Goal: Entertainment & Leisure: Consume media (video, audio)

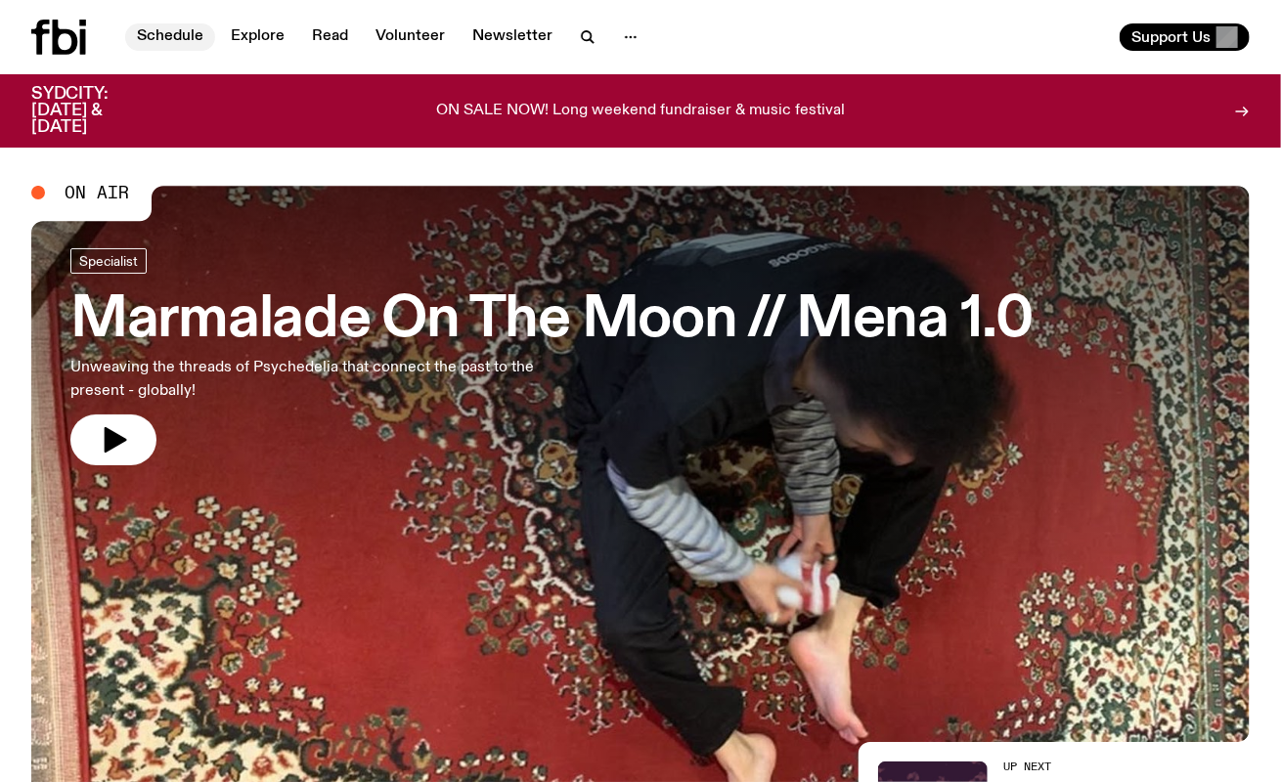
click at [154, 32] on link "Schedule" at bounding box center [170, 36] width 90 height 27
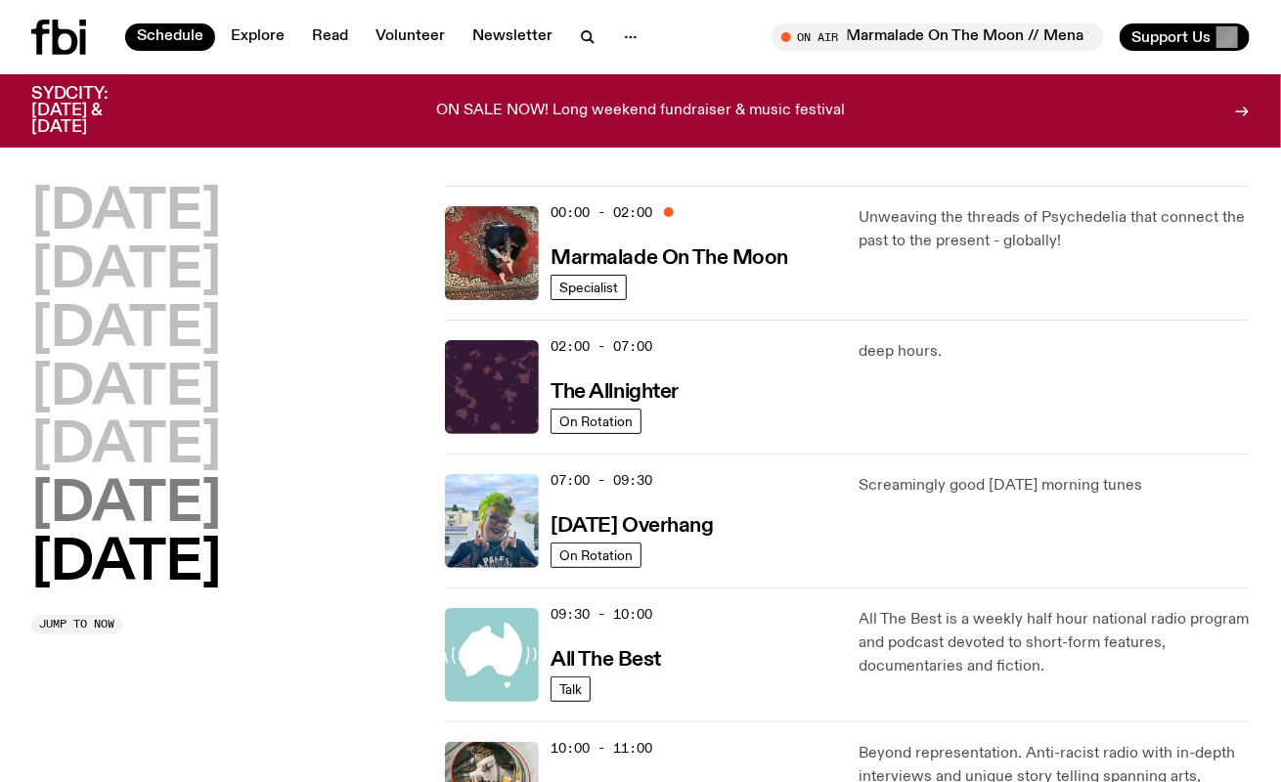
drag, startPoint x: 153, startPoint y: 499, endPoint x: 154, endPoint y: 510, distance: 10.8
click at [154, 500] on h2 "[DATE]" at bounding box center [126, 505] width 190 height 55
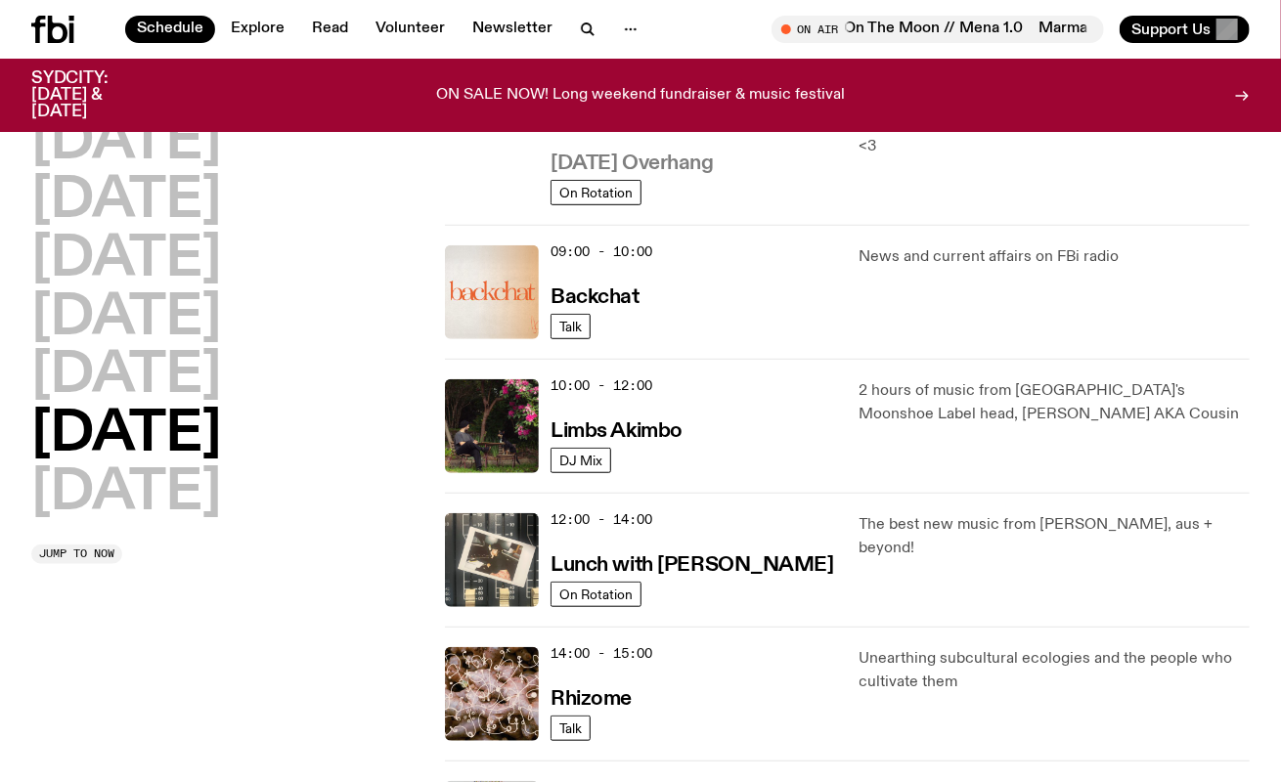
scroll to position [348, 0]
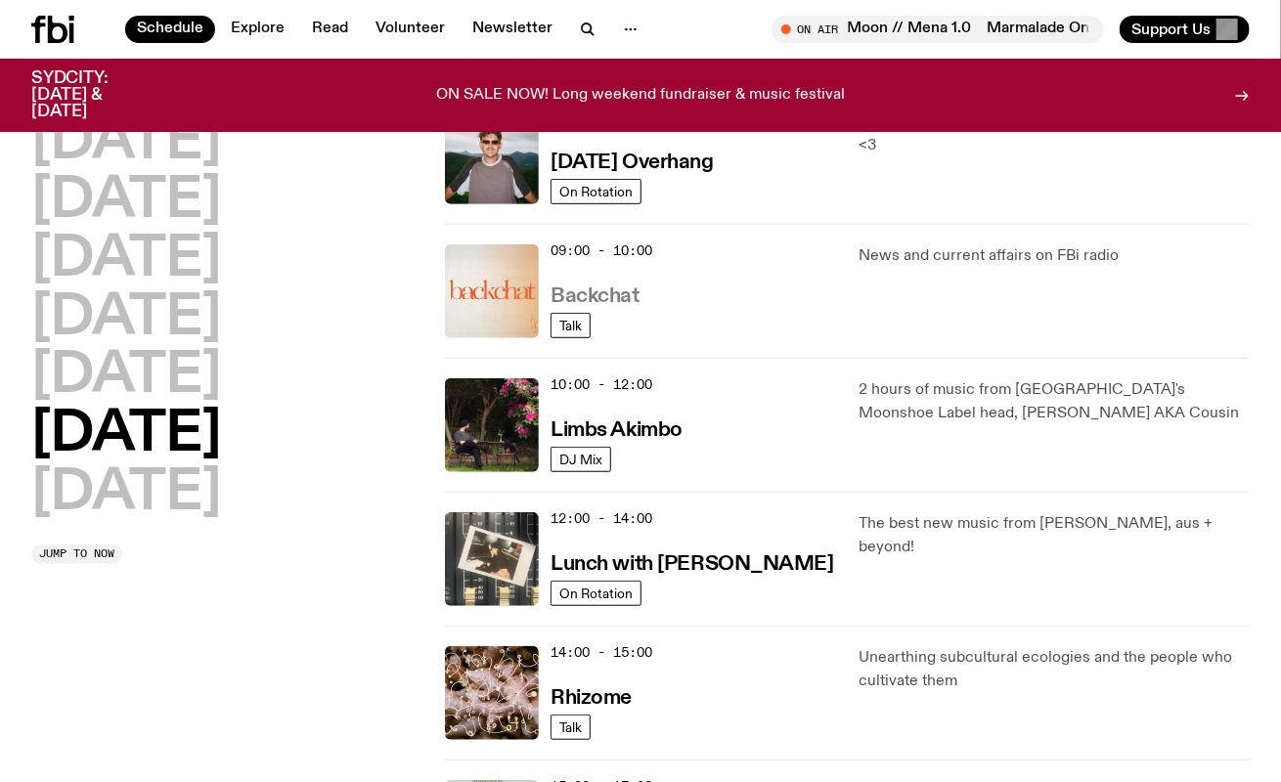
click at [613, 294] on h3 "Backchat" at bounding box center [595, 297] width 88 height 21
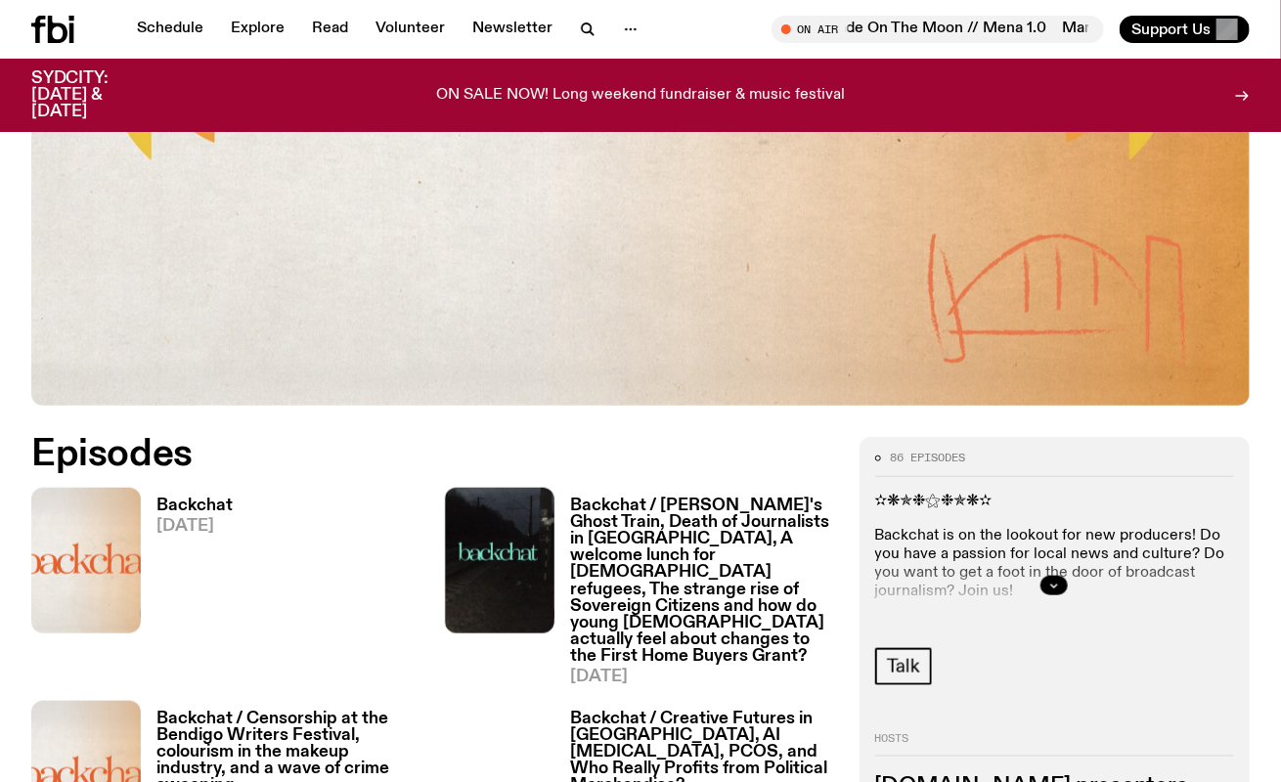
scroll to position [575, 0]
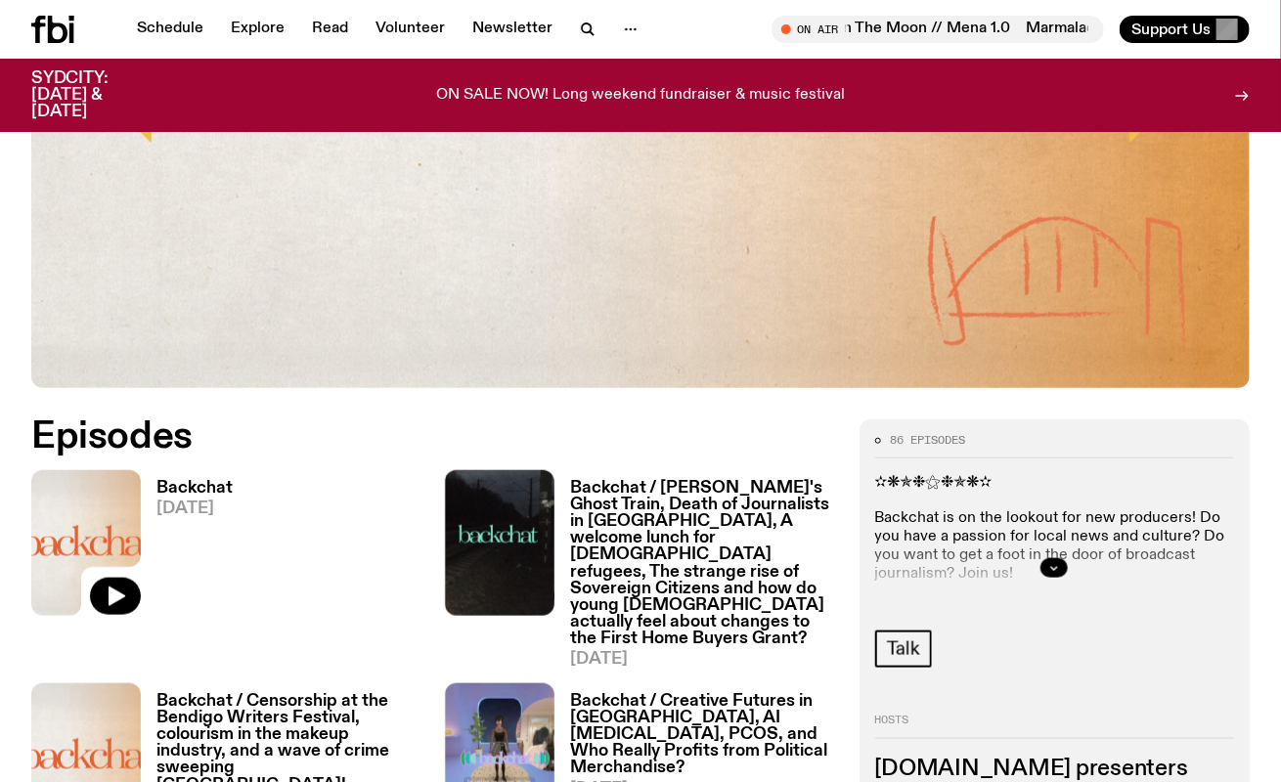
click at [89, 521] on img at bounding box center [86, 543] width 110 height 146
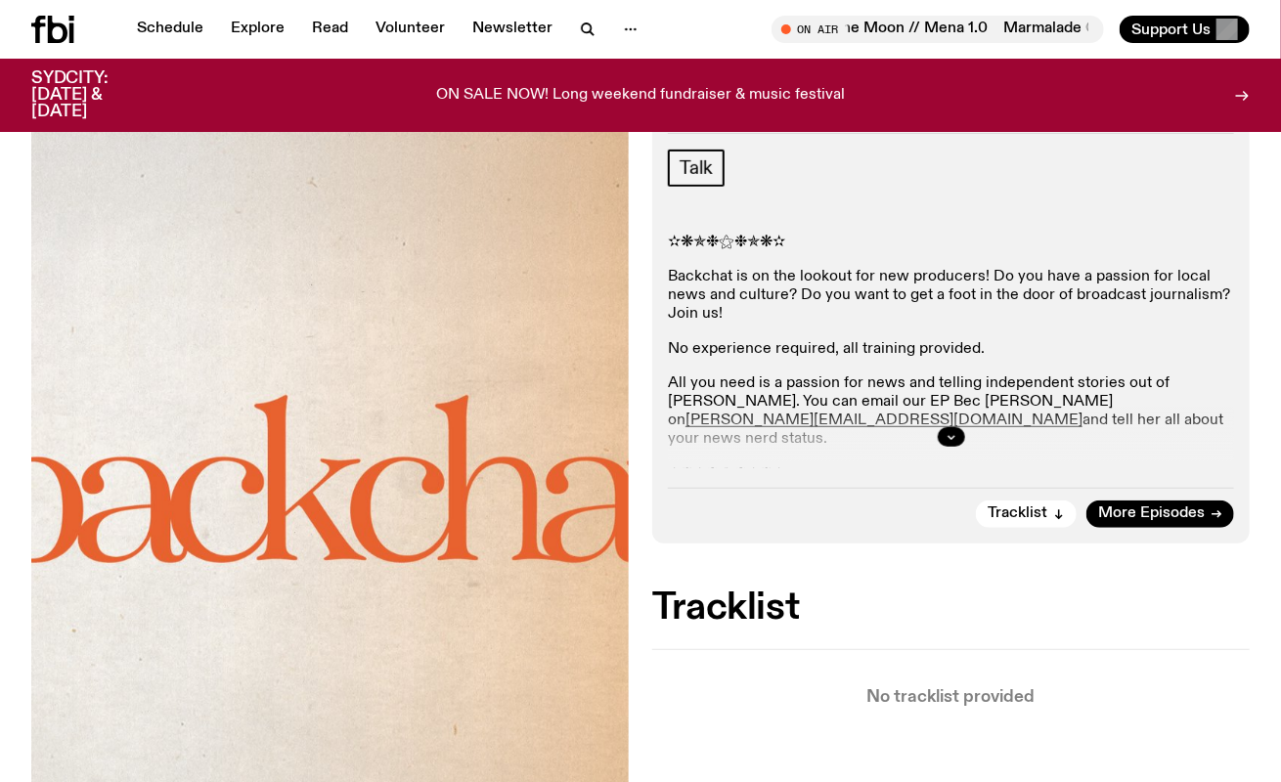
scroll to position [284, 0]
click at [963, 436] on button "button" at bounding box center [951, 437] width 27 height 20
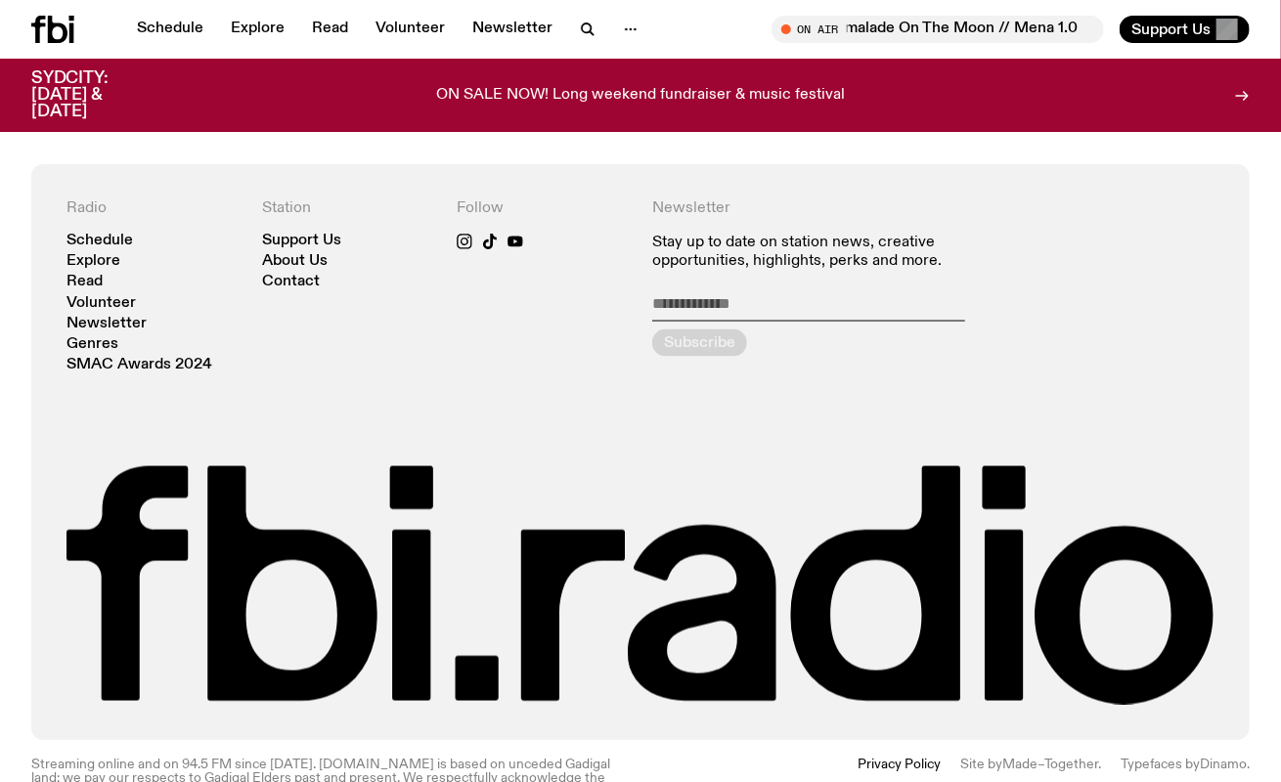
scroll to position [1189, 0]
